Goal: Transaction & Acquisition: Purchase product/service

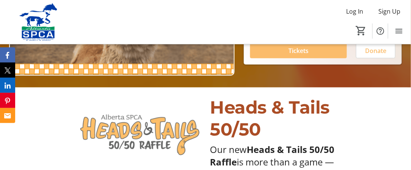
scroll to position [76, 0]
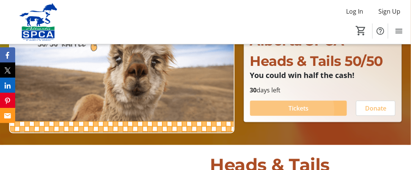
click at [292, 113] on span "Tickets" at bounding box center [299, 108] width 20 height 9
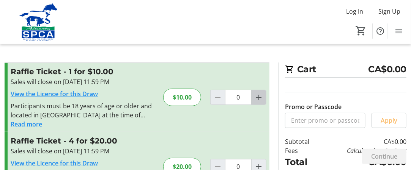
click at [257, 102] on mat-icon "Increment by one" at bounding box center [258, 97] width 9 height 9
type input "1"
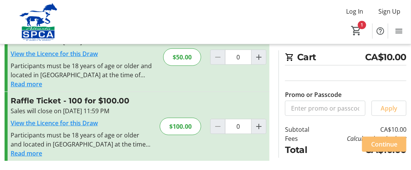
scroll to position [328, 0]
click at [371, 140] on span "Continue" at bounding box center [384, 144] width 26 height 9
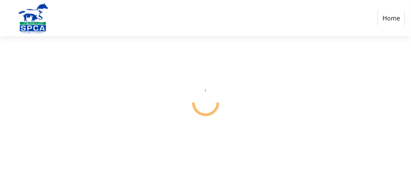
select select "CA"
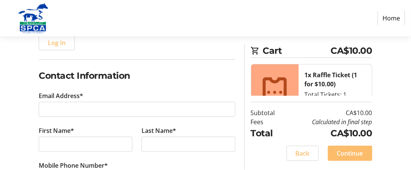
scroll to position [114, 0]
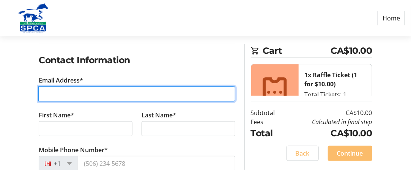
click at [110, 102] on input "Email Address*" at bounding box center [136, 94] width 197 height 15
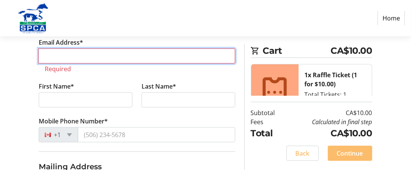
type input "[PERSON_NAME][EMAIL_ADDRESS][DOMAIN_NAME]"
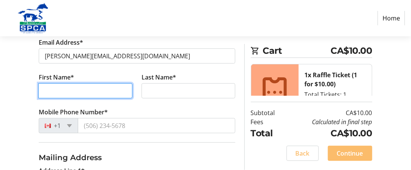
click at [85, 99] on input "First Name*" at bounding box center [85, 91] width 94 height 15
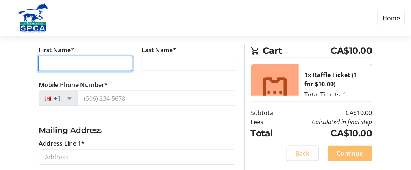
scroll to position [190, 0]
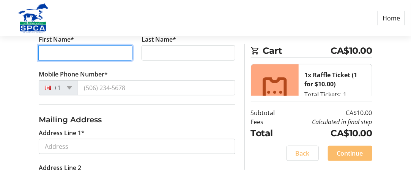
type input "[PERSON_NAME]"
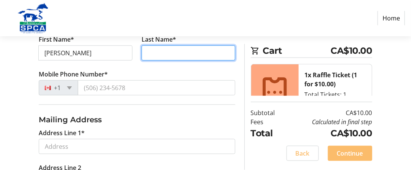
type input "[PERSON_NAME]"
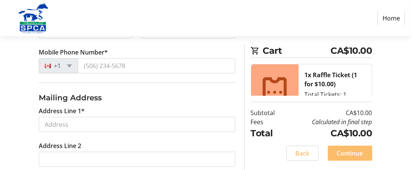
scroll to position [228, 0]
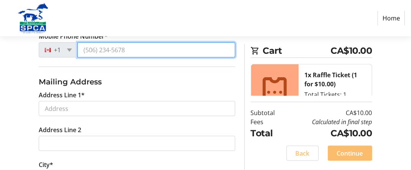
click at [153, 58] on input "Mobile Phone Number*" at bounding box center [156, 50] width 158 height 15
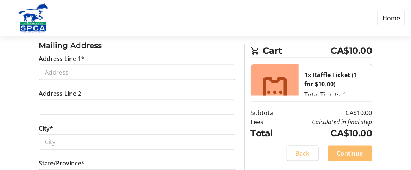
scroll to position [304, 0]
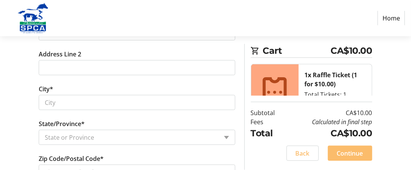
type input "[PHONE_NUMBER]"
click at [114, 41] on input "Address Line 1*" at bounding box center [136, 32] width 197 height 15
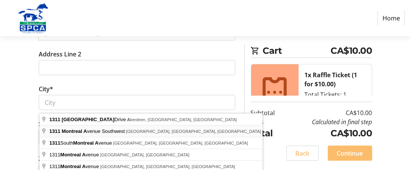
type input "[STREET_ADDRESS]"
type input "[GEOGRAPHIC_DATA]"
select select "AB"
type input "T2T 0Z6"
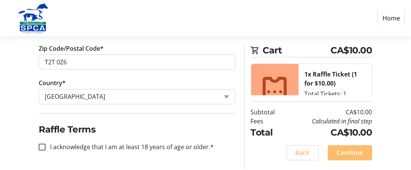
scroll to position [556, 0]
click at [44, 144] on input "I acknowledge that I am at least 18 years of age or older.*" at bounding box center [42, 147] width 7 height 7
checkbox input "true"
click at [346, 151] on span "Continue" at bounding box center [350, 153] width 26 height 9
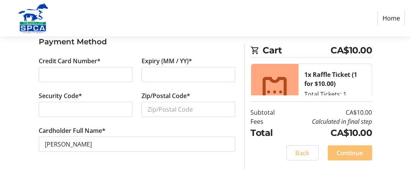
scroll to position [114, 0]
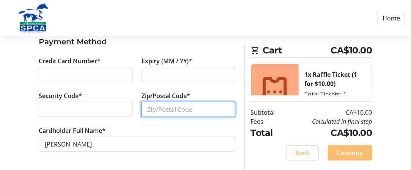
click at [164, 117] on input "Zip/Postal Code*" at bounding box center [188, 109] width 94 height 15
type input "T2T0Z6"
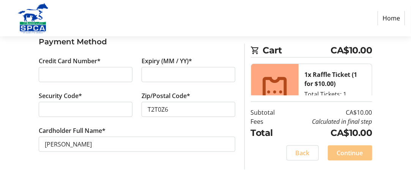
click at [346, 150] on span "Continue" at bounding box center [350, 153] width 26 height 9
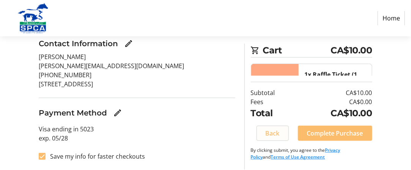
scroll to position [148, 0]
click at [43, 153] on input "Save my info for faster checkouts" at bounding box center [42, 156] width 7 height 7
checkbox input "false"
click at [333, 139] on span "Complete Purchase" at bounding box center [335, 133] width 56 height 9
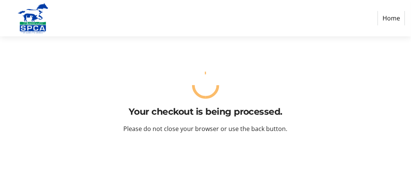
scroll to position [0, 0]
